Goal: Task Accomplishment & Management: Use online tool/utility

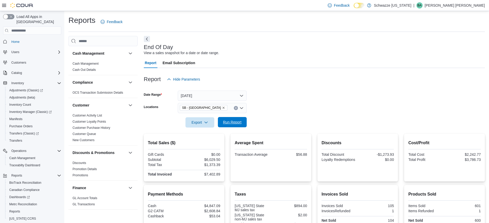
scroll to position [351, 0]
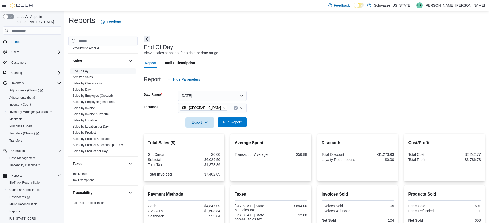
click at [231, 125] on span "Run Report" at bounding box center [232, 122] width 23 height 10
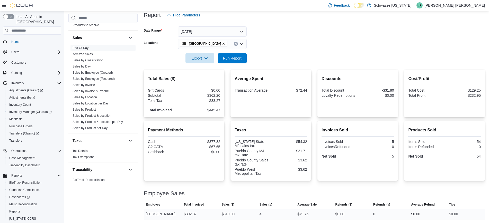
scroll to position [75, 0]
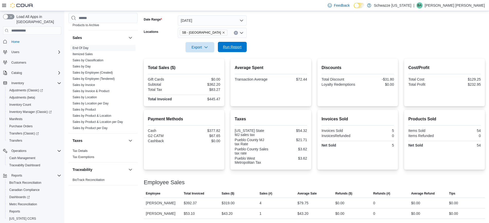
click at [235, 45] on span "Run Report" at bounding box center [232, 46] width 19 height 5
click at [231, 47] on span "Run Report" at bounding box center [232, 46] width 19 height 5
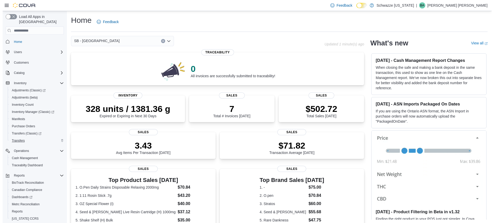
scroll to position [12, 0]
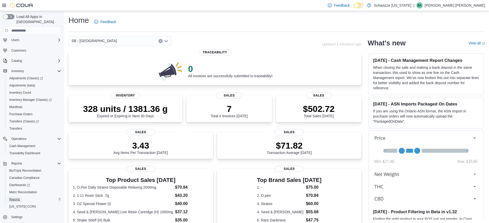
click at [19, 198] on span "Reports" at bounding box center [14, 200] width 11 height 4
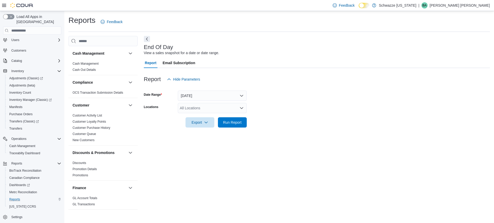
click at [244, 108] on div "All Locations" at bounding box center [212, 108] width 69 height 10
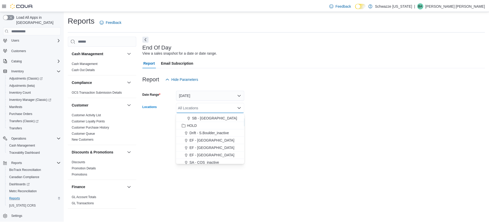
scroll to position [183, 0]
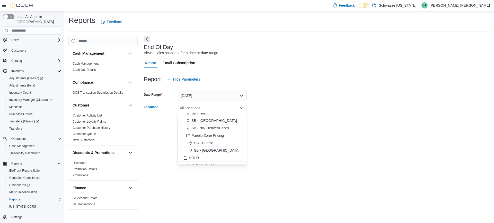
click at [215, 151] on span "SB - [GEOGRAPHIC_DATA]" at bounding box center [217, 150] width 46 height 5
click at [380, 134] on div "End Of Day View a sales snapshot for a date or date range. Report Email Subscri…" at bounding box center [317, 125] width 346 height 178
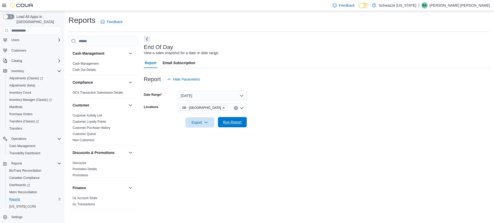
click at [234, 120] on span "Run Report" at bounding box center [232, 122] width 19 height 5
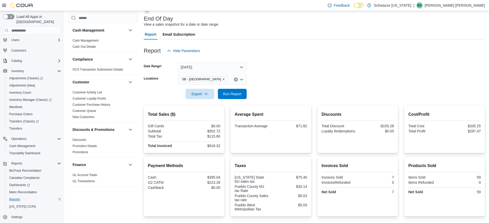
scroll to position [75, 0]
